Goal: Task Accomplishment & Management: Complete application form

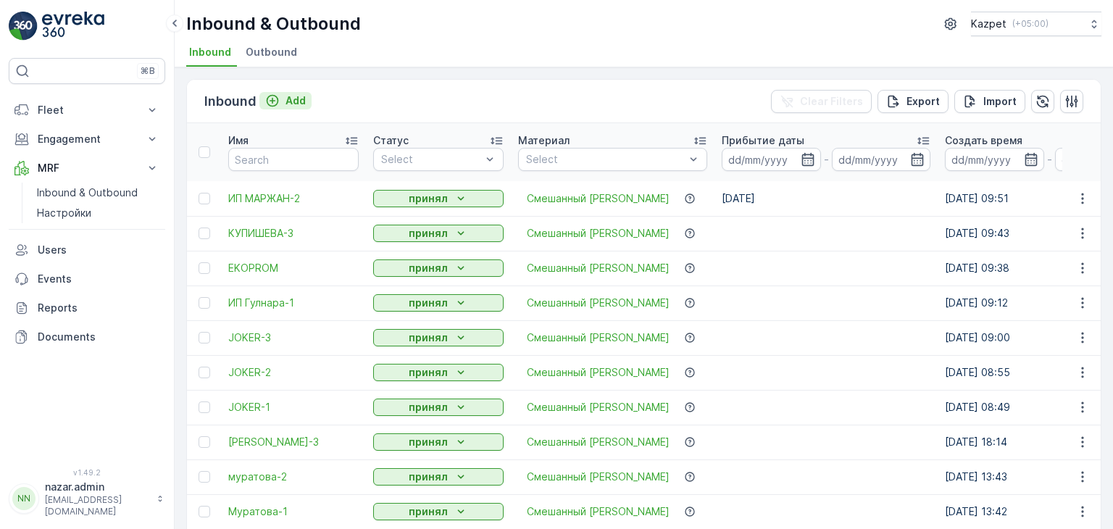
click at [275, 97] on icon "Add" at bounding box center [272, 100] width 14 height 14
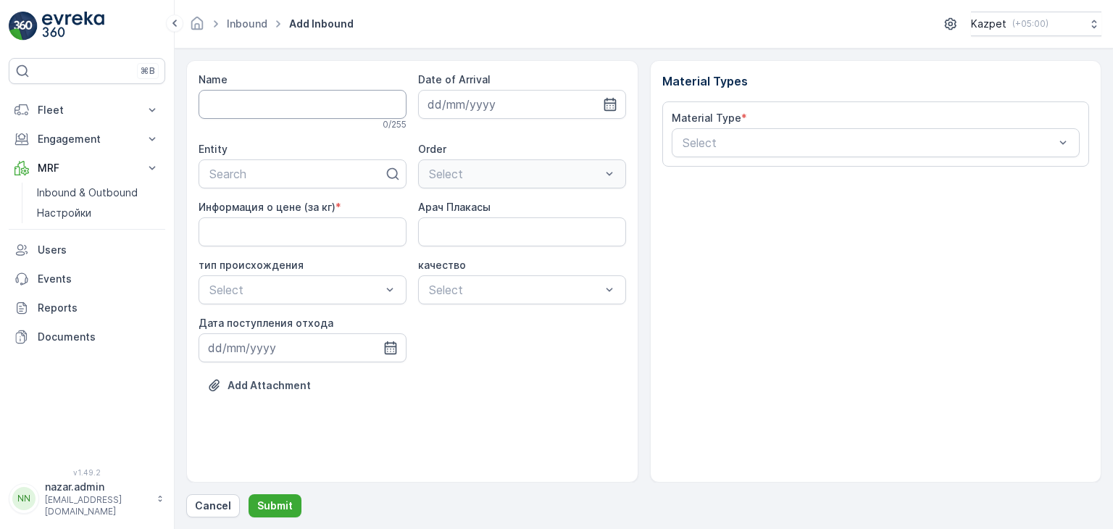
click at [289, 101] on input "Name" at bounding box center [302, 104] width 208 height 29
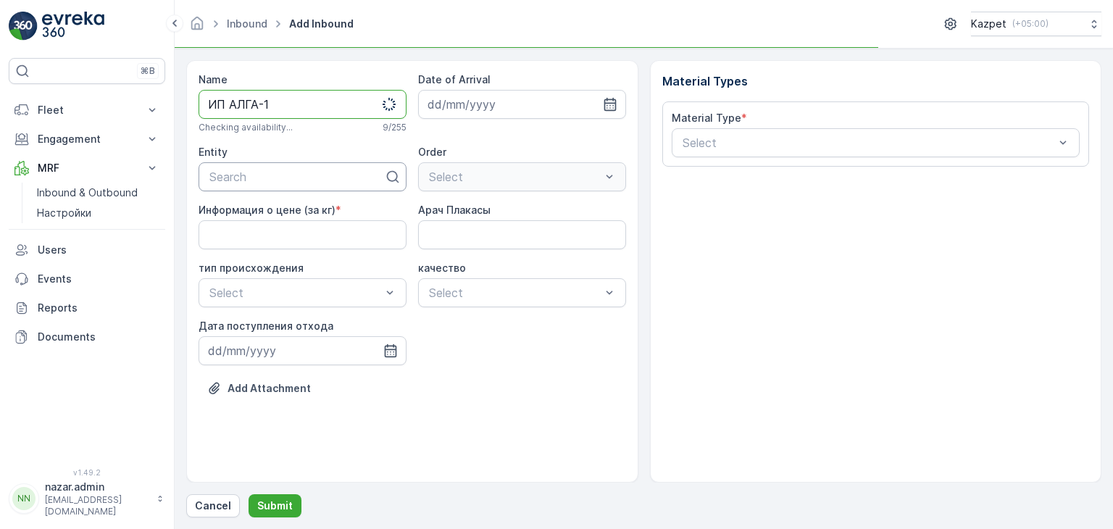
type input "ИП АЛГА-1"
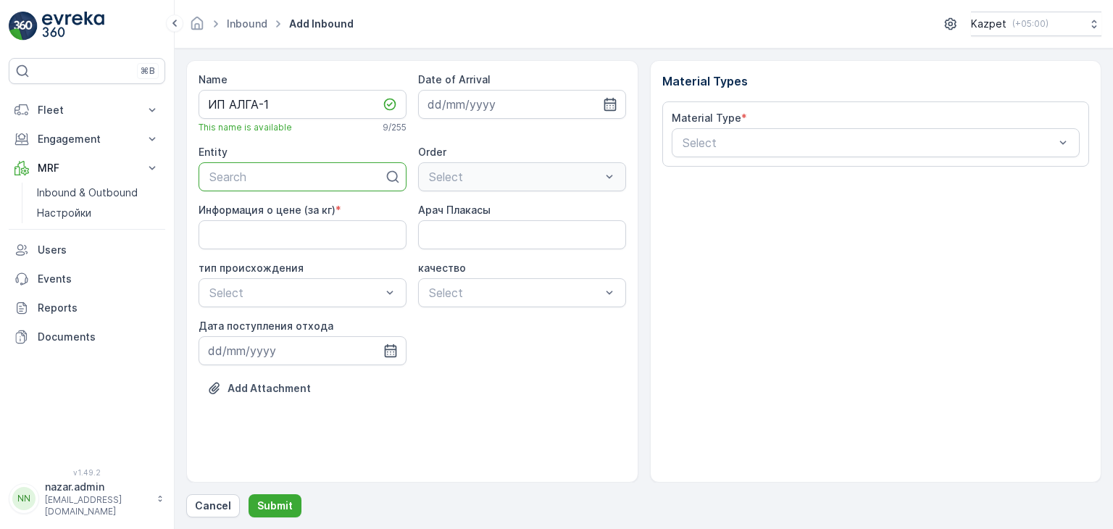
click at [254, 176] on div at bounding box center [296, 176] width 177 height 13
type input "Алг"
drag, startPoint x: 249, startPoint y: 209, endPoint x: 350, endPoint y: 215, distance: 100.9
click at [249, 209] on span "ИП АЛГА" at bounding box center [232, 212] width 51 height 13
click at [298, 238] on кг\) "Информация о цене (за кг)" at bounding box center [302, 234] width 208 height 29
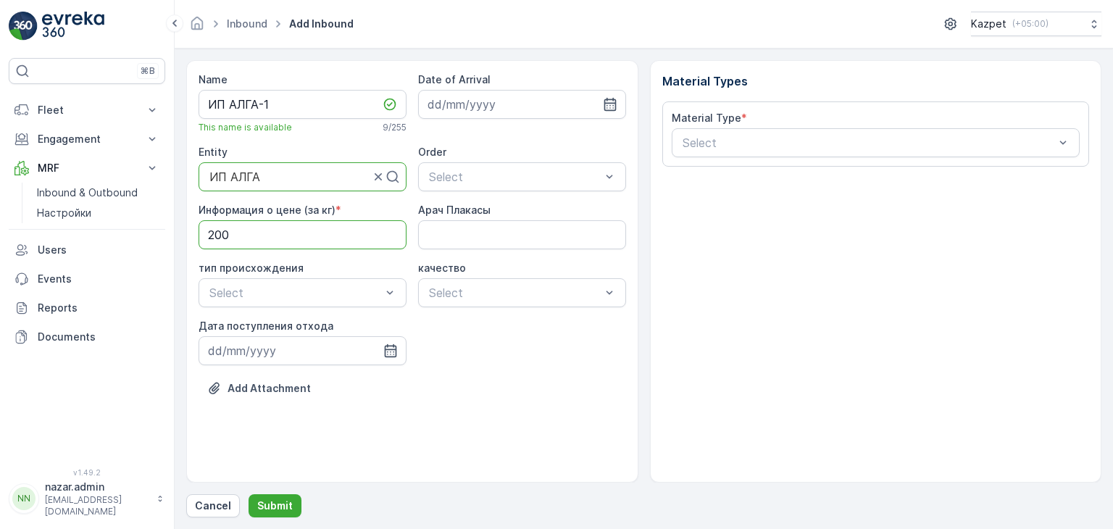
click at [330, 240] on кг\) "200" at bounding box center [302, 234] width 208 height 29
click at [246, 229] on кг\) "200" at bounding box center [302, 234] width 208 height 29
drag, startPoint x: 238, startPoint y: 233, endPoint x: 117, endPoint y: 235, distance: 121.0
click at [117, 235] on div "⌘B Fleet Live Tracking Track History Fleet Engagement Entities Contacts Service…" at bounding box center [556, 264] width 1113 height 529
type кг\) "195"
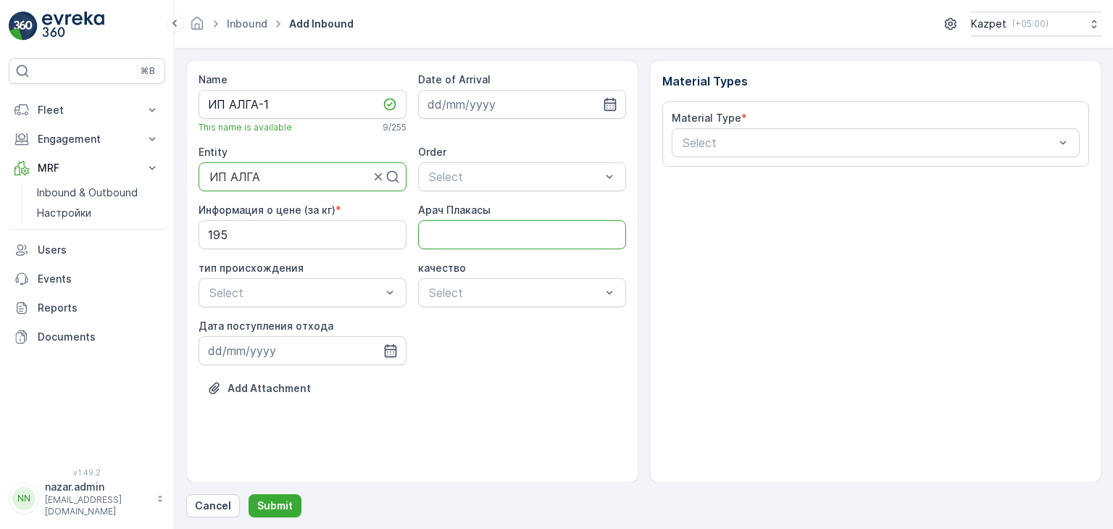
click at [470, 230] on Плакасы "Арач Плакасы" at bounding box center [522, 234] width 208 height 29
type Плакасы "242AAP06"
click at [245, 319] on div "Свалка" at bounding box center [302, 327] width 208 height 25
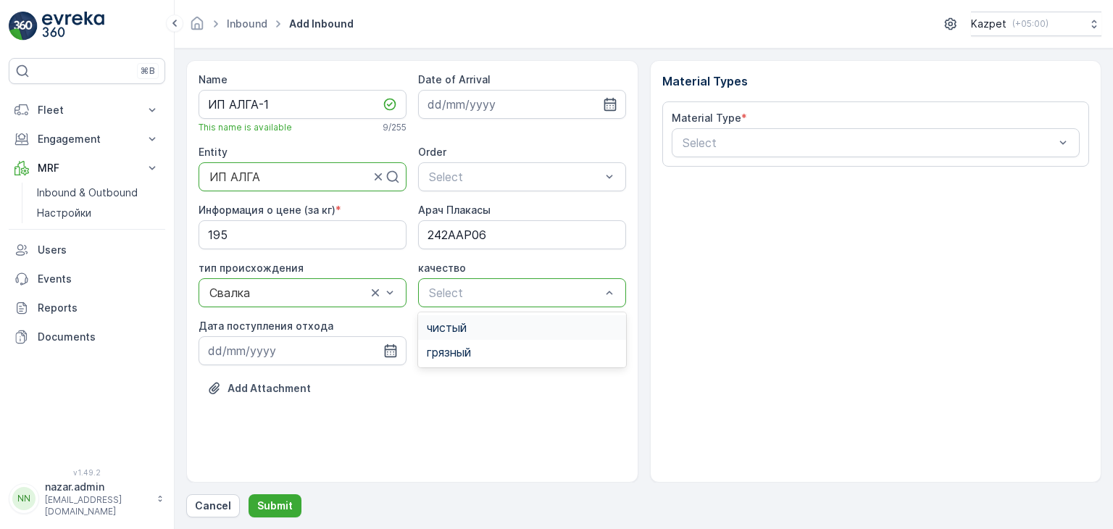
click at [468, 324] on div "чистый" at bounding box center [522, 327] width 191 height 13
click at [389, 351] on icon "button" at bounding box center [390, 350] width 14 height 14
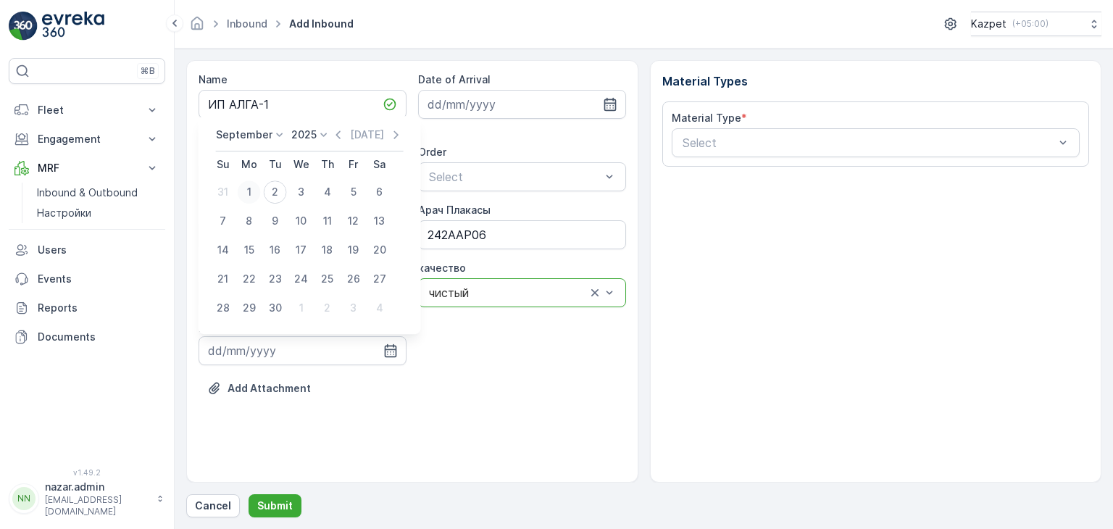
click at [254, 185] on div "1" at bounding box center [249, 191] width 23 height 23
type input "[DATE]"
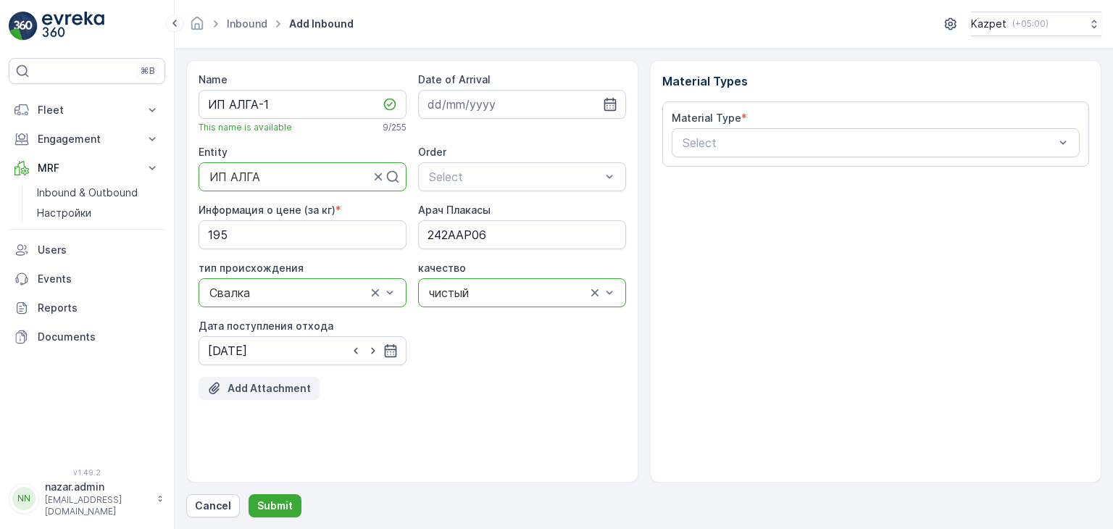
click at [255, 392] on p "Add Attachment" at bounding box center [268, 388] width 83 height 14
click at [272, 388] on p "Add Attachment" at bounding box center [268, 388] width 83 height 14
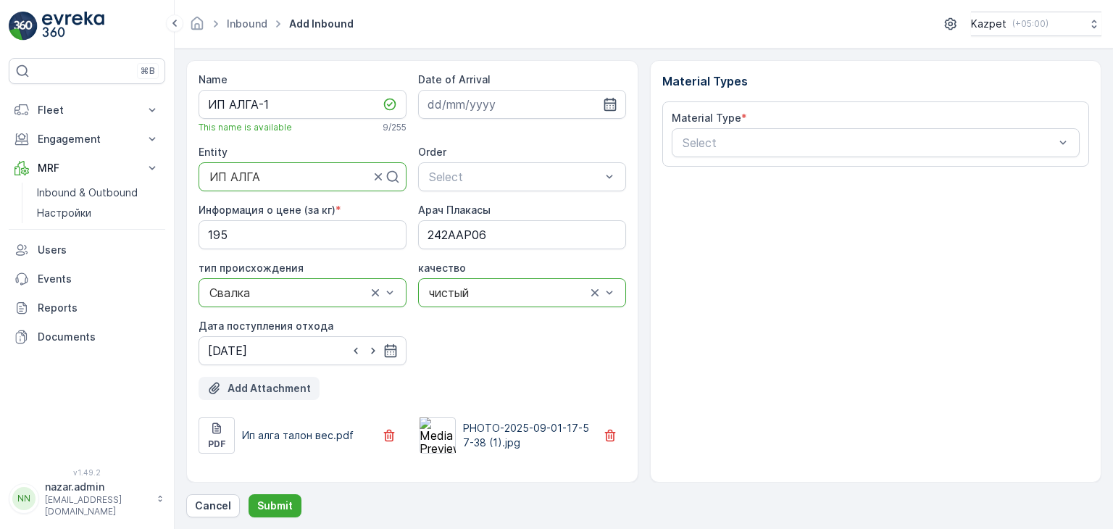
click at [293, 386] on p "Add Attachment" at bounding box center [268, 388] width 83 height 14
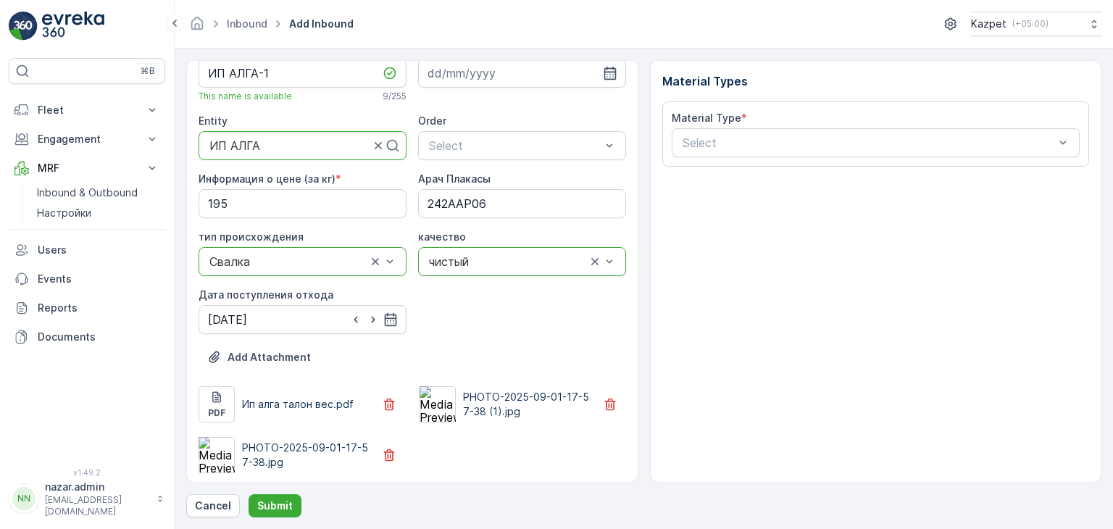
scroll to position [33, 0]
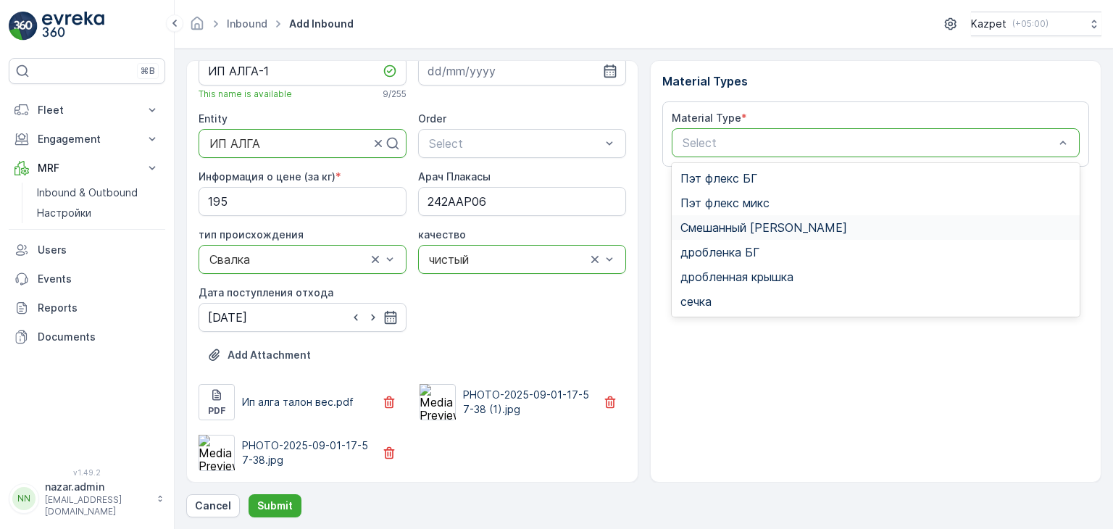
click at [716, 226] on span "Смешанный [PERSON_NAME]" at bounding box center [763, 227] width 167 height 13
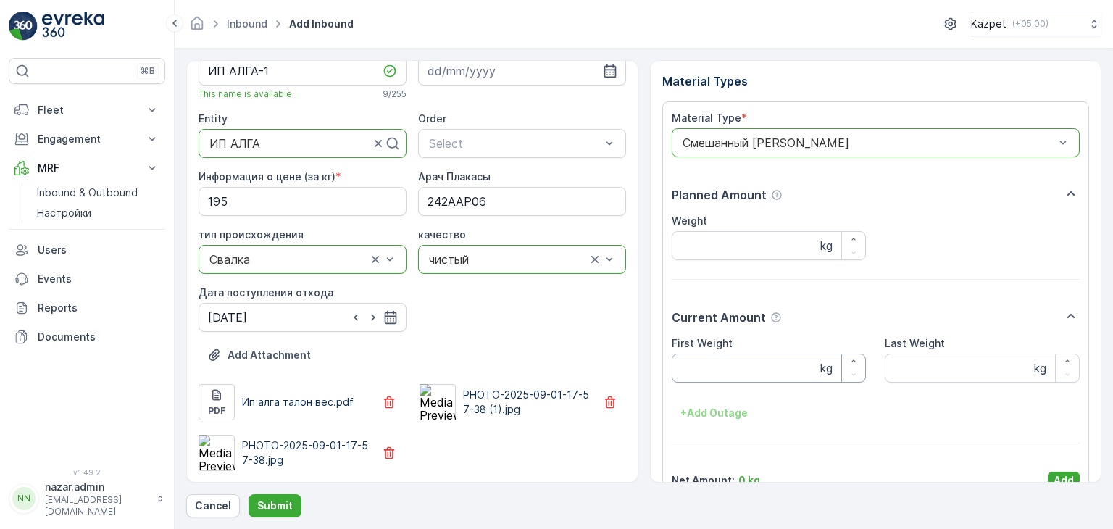
click at [714, 372] on Weight "First Weight" at bounding box center [768, 367] width 195 height 29
type Weight "27480"
click at [897, 367] on Weight "Last Weight" at bounding box center [981, 367] width 195 height 29
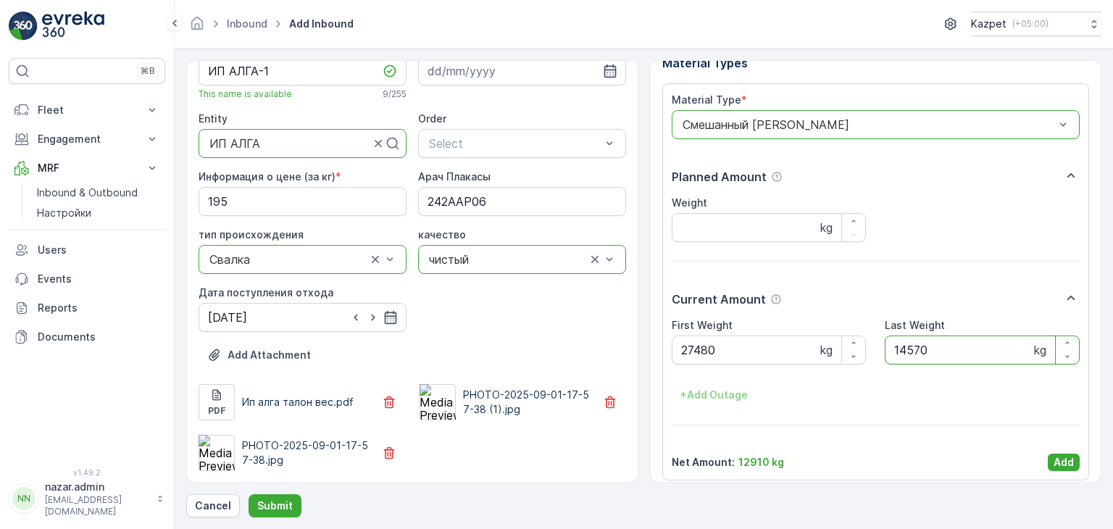
scroll to position [28, 0]
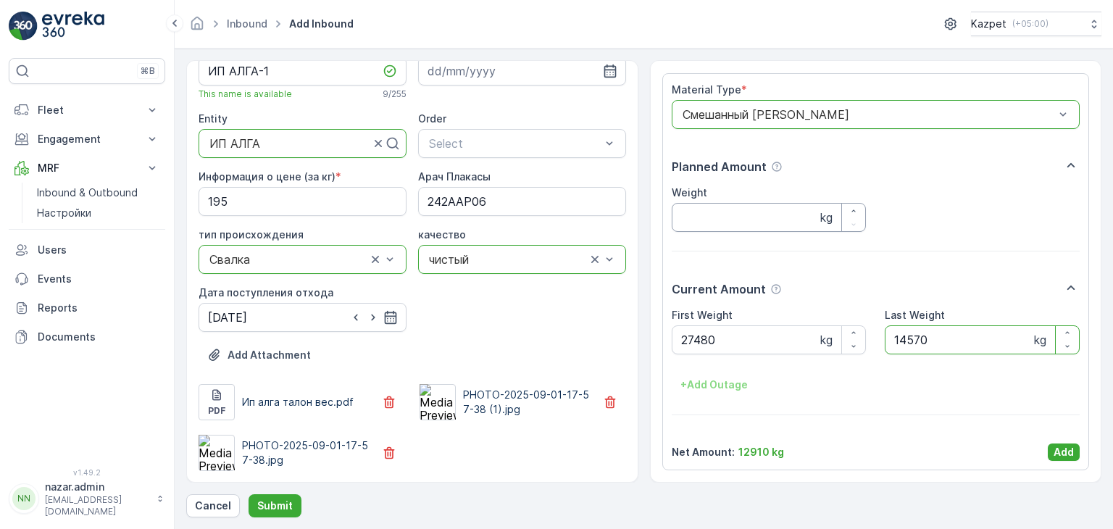
type Weight "14570"
click at [742, 219] on input "Weight" at bounding box center [768, 217] width 195 height 29
type input "12910"
click at [1068, 450] on p "Add" at bounding box center [1063, 452] width 20 height 14
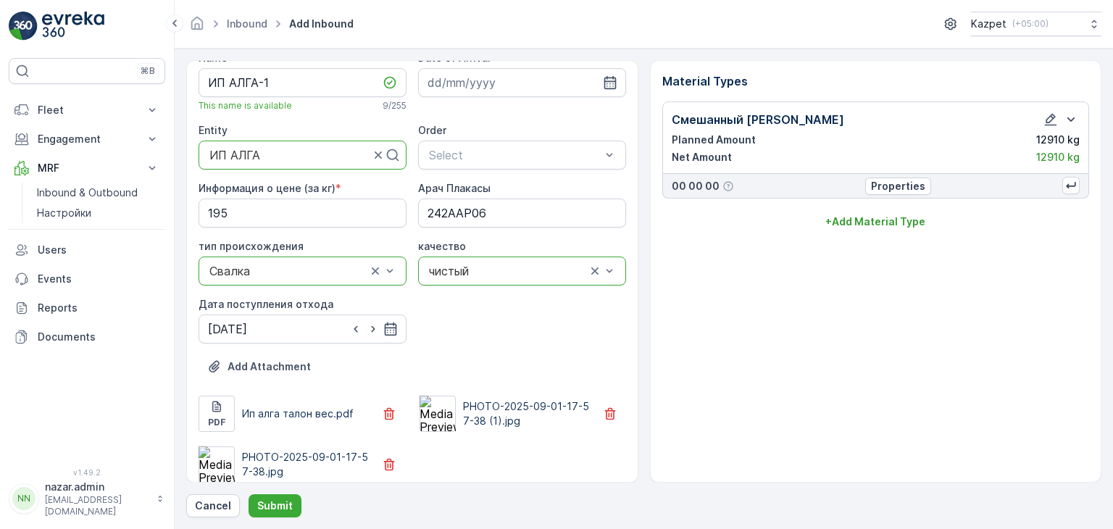
scroll to position [33, 0]
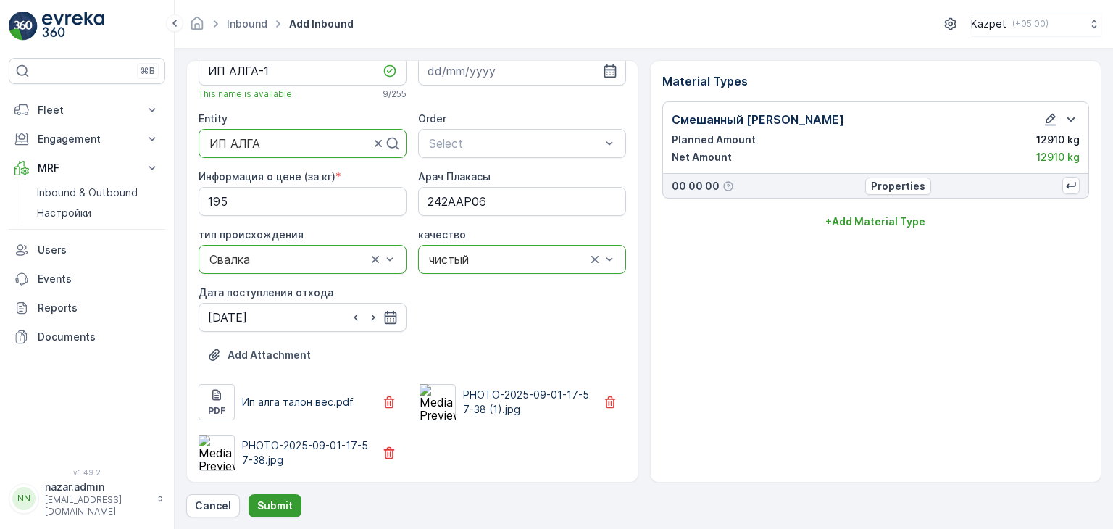
click at [275, 501] on p "Submit" at bounding box center [274, 505] width 35 height 14
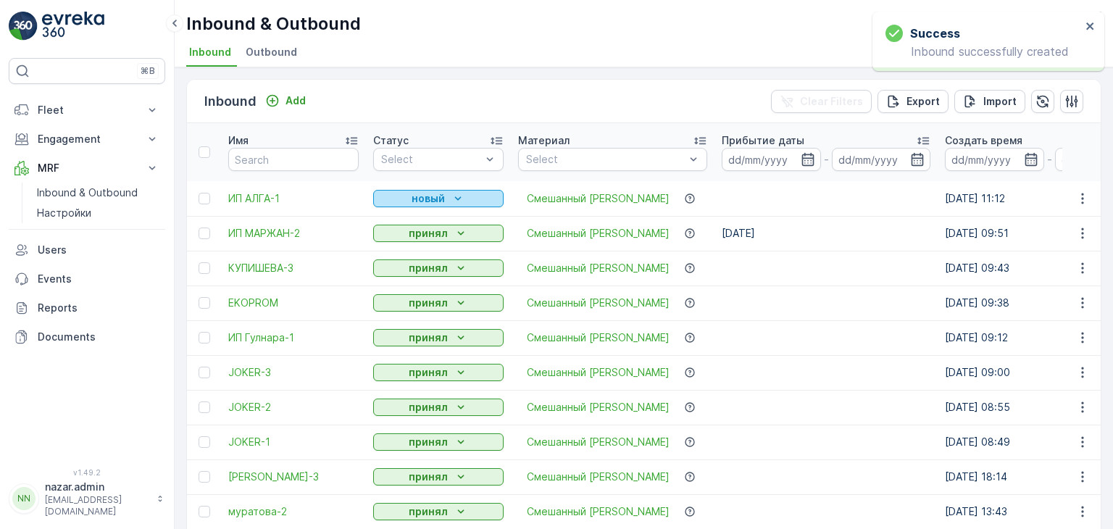
click at [435, 195] on p "новый" at bounding box center [427, 198] width 33 height 14
click at [393, 240] on span "принял" at bounding box center [399, 240] width 35 height 14
